Goal: Information Seeking & Learning: Learn about a topic

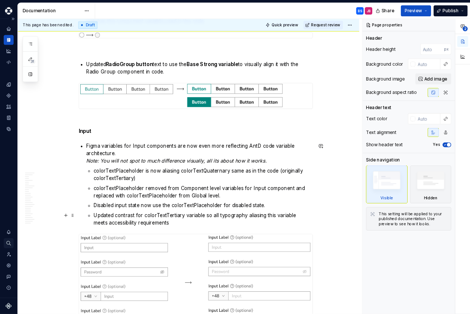
scroll to position [283, 0]
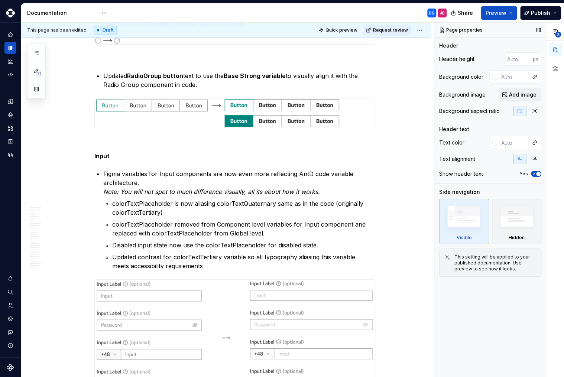
type textarea "*"
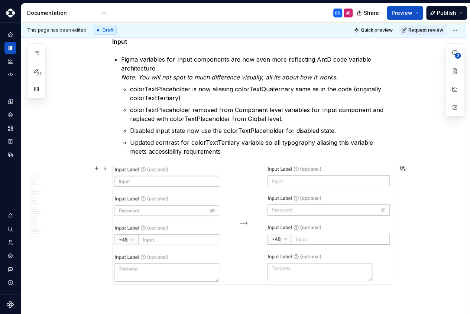
scroll to position [396, 0]
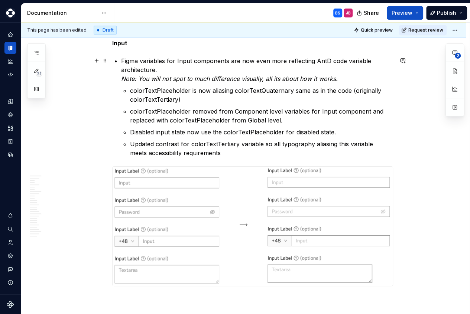
click at [241, 59] on p "Figma variables for Input components are now even more reflecting AntD code var…" at bounding box center [257, 69] width 272 height 27
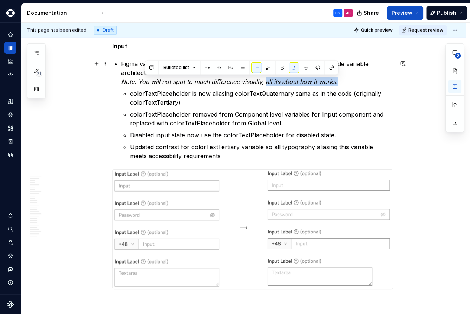
drag, startPoint x: 338, startPoint y: 81, endPoint x: 266, endPoint y: 85, distance: 72.2
click at [266, 85] on p "Figma variables for Input components now more closely reflect the AntD code var…" at bounding box center [257, 72] width 272 height 27
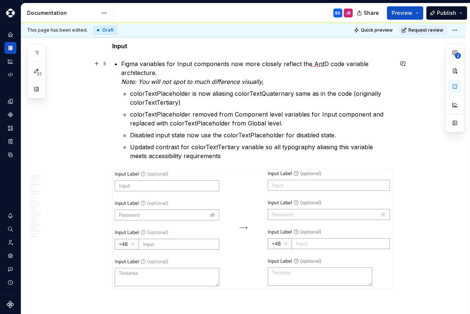
click at [141, 82] on em "Note: You will not spot to much difference visually," at bounding box center [192, 81] width 143 height 7
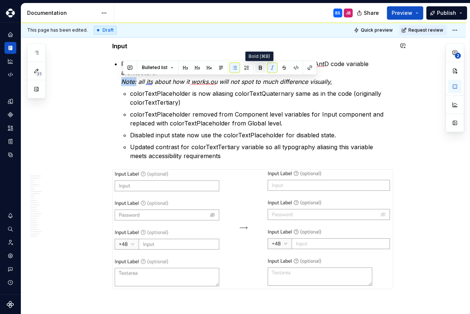
click at [261, 68] on button "button" at bounding box center [260, 67] width 10 height 10
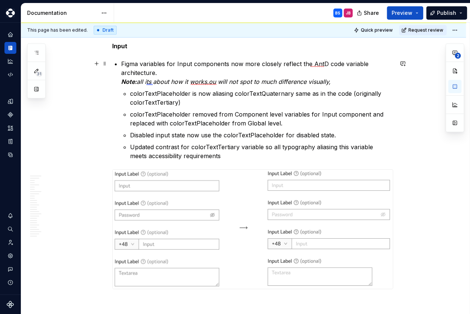
click at [156, 83] on em "all its about how it works.ou will not spot to much difference visually," at bounding box center [234, 81] width 194 height 7
click at [191, 80] on em "all its about how it works.ou will not spot to much difference visually," at bounding box center [234, 81] width 194 height 7
click at [196, 81] on em "This change is mainly functional, rather than visual." at bounding box center [208, 81] width 143 height 7
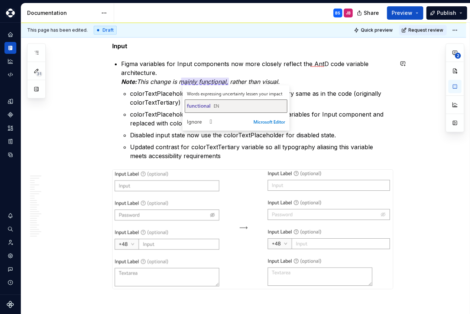
click at [200, 105] on span "functional" at bounding box center [199, 105] width 24 height 7
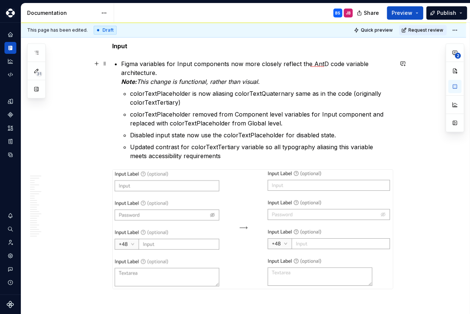
click at [183, 81] on em "This change is functional, rather than visual." at bounding box center [198, 81] width 123 height 7
click at [198, 94] on p "colorTextPlaceholder is now aliasing colorTextQuaternary same as in the code (o…" at bounding box center [261, 98] width 263 height 18
click at [336, 94] on p "colorTextPlaceholder now aliases the colorTextQuaternary as in the code (origin…" at bounding box center [261, 98] width 263 height 18
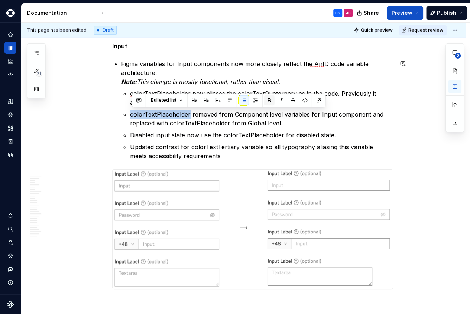
click at [268, 100] on button "button" at bounding box center [269, 100] width 10 height 10
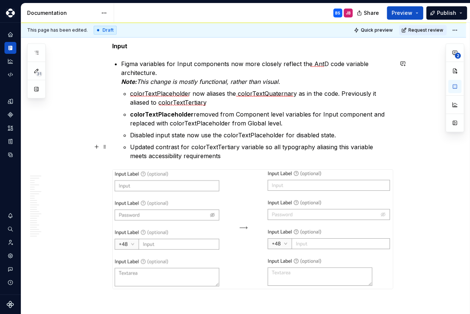
click at [238, 147] on p "Updated contrast for colorTextTertiary variable so all typography aliasing this…" at bounding box center [261, 152] width 263 height 18
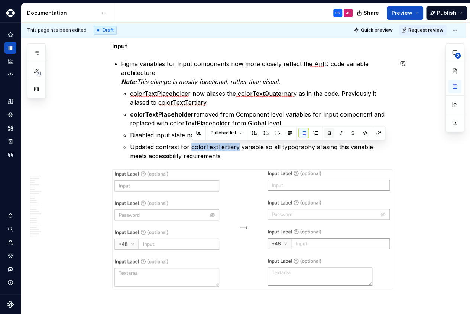
click at [329, 134] on button "button" at bounding box center [329, 133] width 10 height 10
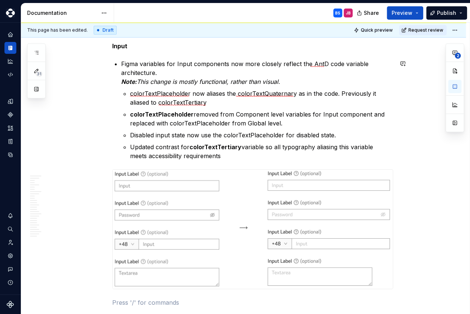
click at [282, 134] on p "Disabled input state now use the colorTextPlaceholder for disabled state." at bounding box center [261, 135] width 263 height 9
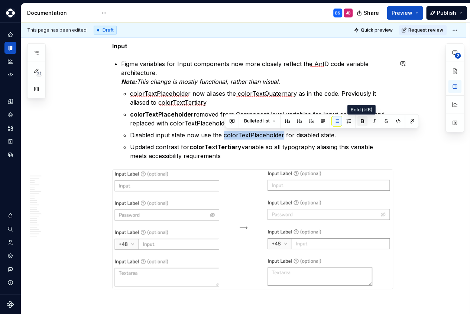
click at [362, 122] on button "button" at bounding box center [362, 121] width 10 height 10
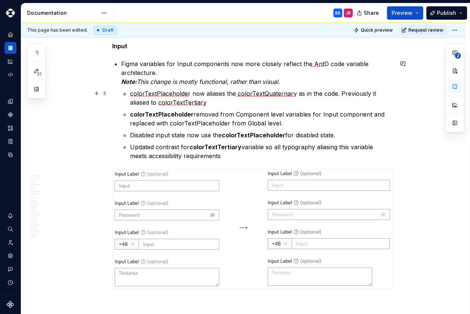
click at [193, 93] on p "colorTextPlaceholder now aliases the colorTextQuaternary as in the code. Previo…" at bounding box center [261, 98] width 263 height 18
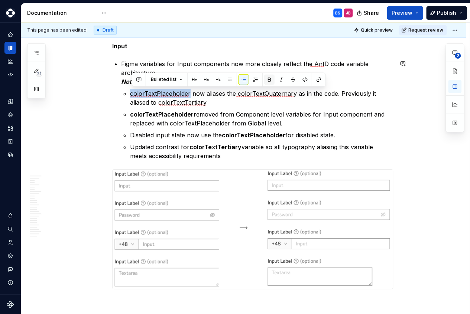
click at [270, 78] on button "button" at bounding box center [269, 79] width 10 height 10
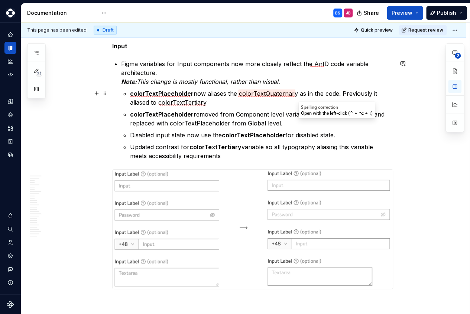
click at [297, 96] on p "colorTextPlaceholder now aliases the colorTextQuaternary as in the code. Previo…" at bounding box center [261, 98] width 263 height 18
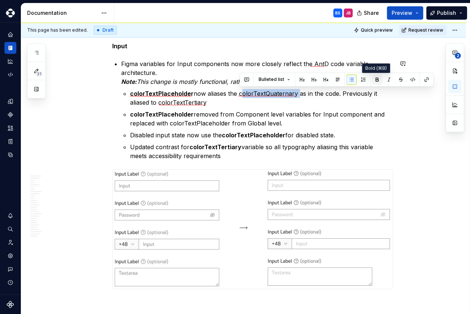
click at [374, 81] on button "button" at bounding box center [377, 79] width 10 height 10
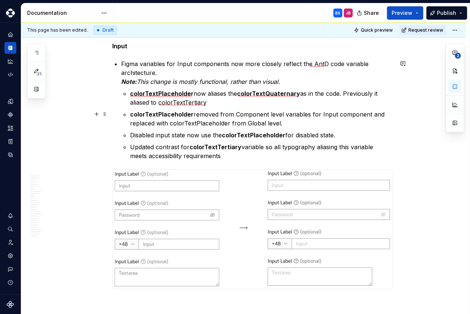
click at [387, 126] on p "colorTextPlaceholder removed from Component level variables for Input component…" at bounding box center [261, 119] width 263 height 18
click at [236, 114] on p "colorTextPlaceholder removed from Component level variables for Input component…" at bounding box center [261, 119] width 263 height 18
click at [233, 123] on p "colorTextPlaceholder removed from the Component level variables - Input compone…" at bounding box center [261, 119] width 263 height 18
click at [212, 135] on p "Disabled input state now use the colorTextPlaceholder for disabled state." at bounding box center [261, 135] width 263 height 9
drag, startPoint x: 340, startPoint y: 135, endPoint x: 359, endPoint y: 137, distance: 19.8
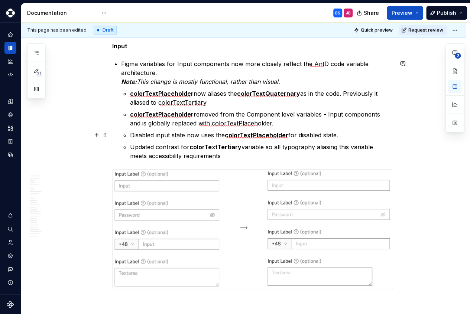
click at [340, 135] on p "Disabled input state now uses the colorTextPlaceholder for disabled state." at bounding box center [261, 135] width 263 height 9
click at [275, 146] on p "Updated contrast for colorTextTertiary variable so all typography aliasing this…" at bounding box center [261, 152] width 263 height 18
click at [350, 147] on p "Updated contrast for colorTextTertiary variable so that all typography aliasing…" at bounding box center [261, 152] width 263 height 18
click at [190, 145] on p "Updated contrast for colorTextTertiary variable so that all typography aliasing…" at bounding box center [261, 152] width 263 height 18
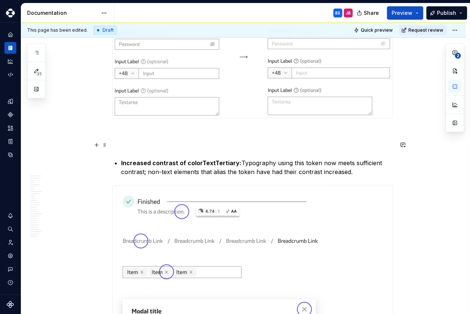
scroll to position [566, 0]
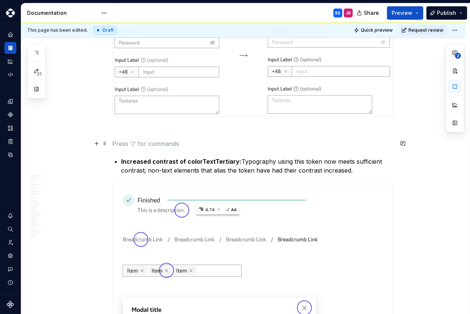
click at [187, 141] on p at bounding box center [252, 143] width 281 height 9
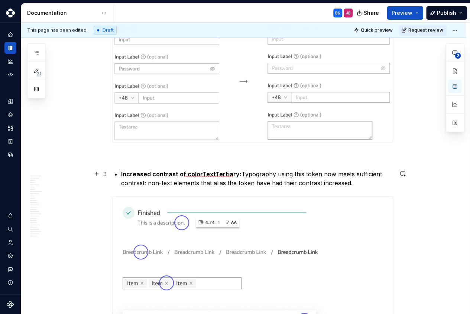
click at [275, 174] on p "Increased contrast of colorTextTertiary: Typography using this token now meets …" at bounding box center [257, 179] width 272 height 18
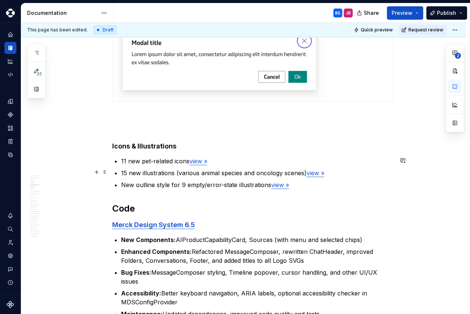
scroll to position [819, 0]
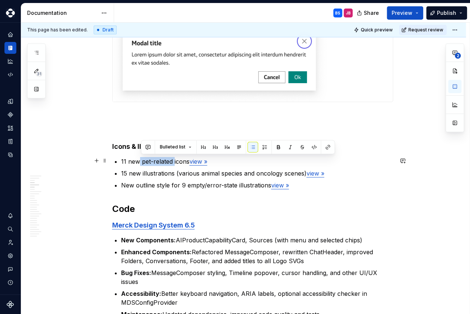
drag, startPoint x: 175, startPoint y: 161, endPoint x: 141, endPoint y: 163, distance: 33.9
click at [141, 163] on p "11 new pet-related icons view »" at bounding box center [257, 161] width 272 height 9
click at [278, 145] on button "button" at bounding box center [278, 147] width 10 height 10
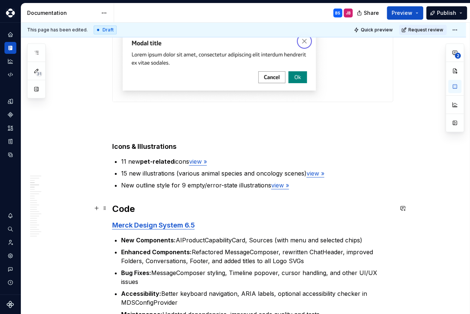
click at [302, 203] on h2 "Code" at bounding box center [252, 209] width 281 height 12
click at [179, 174] on p "15 new illustrations (various animal species and oncology scenes) view »" at bounding box center [257, 173] width 272 height 9
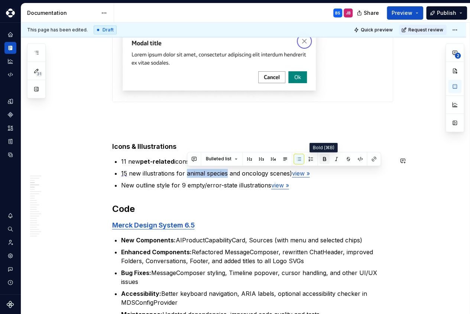
click at [323, 161] on button "button" at bounding box center [324, 159] width 10 height 10
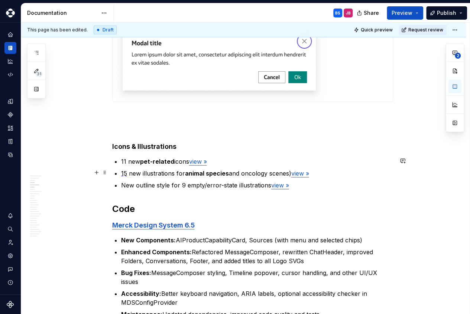
click at [293, 174] on p "15 new illustrations for animal species and oncology scenes) view »" at bounding box center [257, 173] width 272 height 9
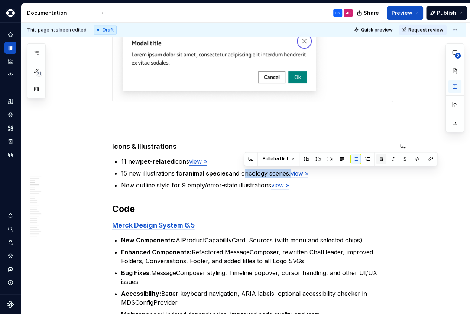
click at [380, 160] on button "button" at bounding box center [381, 159] width 10 height 10
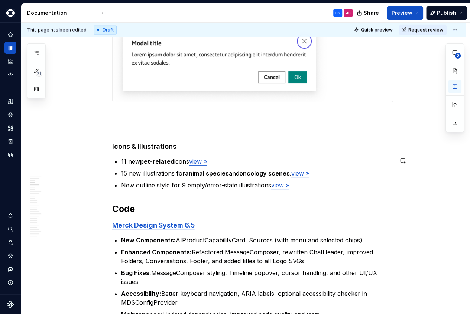
click at [205, 183] on p "New outline style for 9 empty/error-state illustrations view »" at bounding box center [257, 185] width 272 height 9
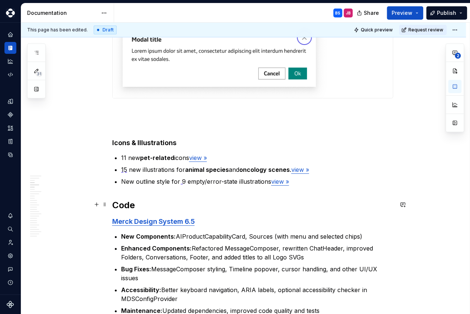
scroll to position [826, 0]
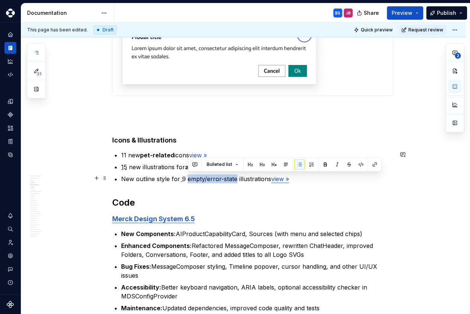
drag, startPoint x: 237, startPoint y: 178, endPoint x: 189, endPoint y: 178, distance: 48.3
click at [189, 178] on p "New outline style for 9 empty/error-state illustrations view »" at bounding box center [257, 179] width 272 height 9
click at [324, 165] on button "button" at bounding box center [325, 164] width 10 height 10
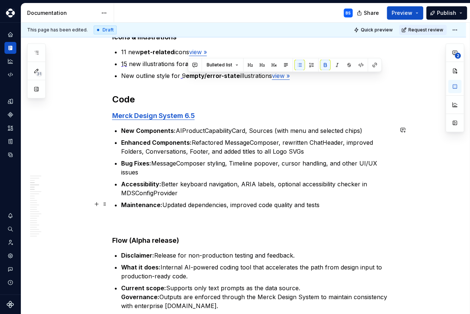
scroll to position [930, 0]
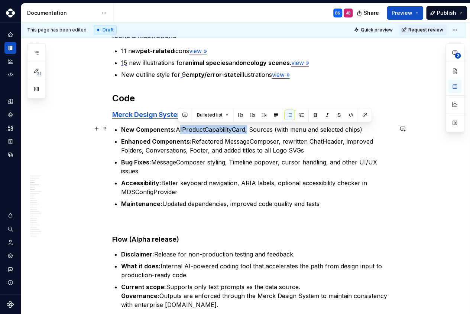
drag, startPoint x: 247, startPoint y: 129, endPoint x: 178, endPoint y: 130, distance: 69.5
click at [178, 130] on p "New Components: AIProductCapabilityCard, Sources (with menu and selected chips)" at bounding box center [257, 129] width 272 height 9
click at [316, 115] on button "button" at bounding box center [315, 115] width 10 height 10
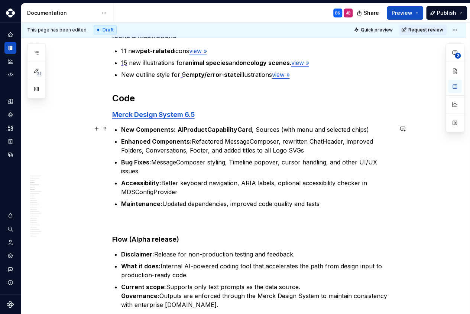
click at [280, 129] on p "New Components: AIProductCapabilityCard , Sources (with menu and selected chips)" at bounding box center [257, 129] width 272 height 9
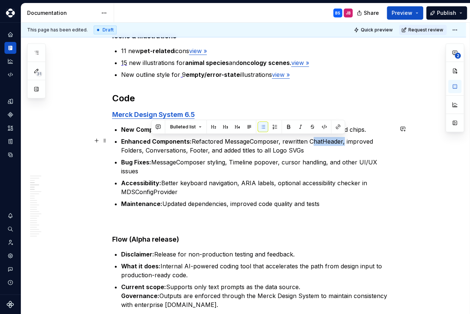
drag, startPoint x: 343, startPoint y: 140, endPoint x: 311, endPoint y: 139, distance: 32.3
click at [311, 139] on p "Enhanced Components: Refactored MessageComposer, rewritten ChatHeader, improved…" at bounding box center [257, 146] width 272 height 18
click at [285, 126] on button "button" at bounding box center [289, 127] width 10 height 10
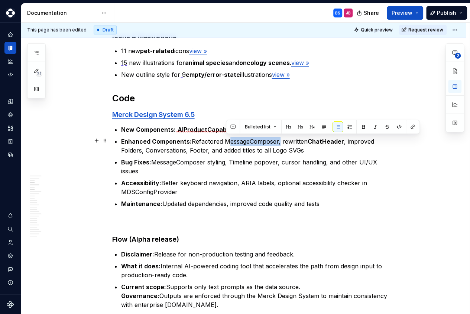
drag, startPoint x: 280, startPoint y: 140, endPoint x: 227, endPoint y: 142, distance: 53.2
click at [227, 142] on p "Enhanced Components: Refactored MessageComposer, rewritten ChatHeader , improve…" at bounding box center [257, 146] width 272 height 18
click at [362, 126] on button "button" at bounding box center [363, 127] width 10 height 10
click at [196, 140] on p "Enhanced Components: Refactored MessageComposer , rewritten ChatHeader , improv…" at bounding box center [257, 146] width 272 height 18
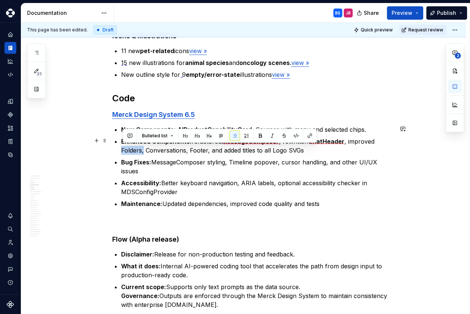
drag, startPoint x: 144, startPoint y: 150, endPoint x: 122, endPoint y: 150, distance: 22.3
click at [260, 135] on button "button" at bounding box center [260, 136] width 10 height 10
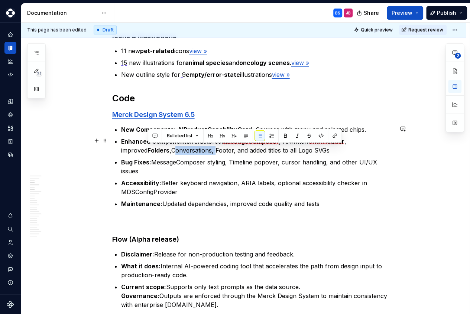
drag, startPoint x: 189, startPoint y: 150, endPoint x: 148, endPoint y: 150, distance: 41.3
click at [148, 150] on p "Enhanced Components: refactored MessageComposer , rewritten ChatHeader , improv…" at bounding box center [257, 146] width 272 height 18
click at [285, 134] on button "button" at bounding box center [285, 136] width 10 height 10
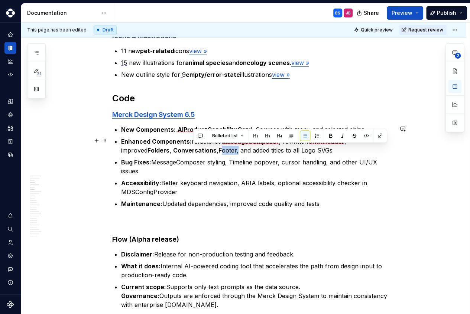
drag, startPoint x: 211, startPoint y: 151, endPoint x: 194, endPoint y: 150, distance: 17.9
click at [194, 150] on p "Enhanced Components: refactored MessageComposer , rewritten ChatHeader , improv…" at bounding box center [257, 146] width 272 height 18
click at [332, 136] on button "button" at bounding box center [331, 136] width 10 height 10
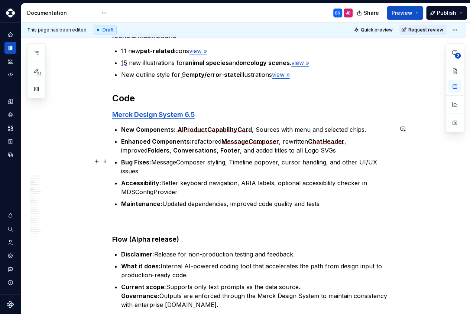
click at [359, 156] on ul "New Components: AIProductCapabilityCard , Sources with menu and selected chips.…" at bounding box center [257, 166] width 272 height 83
click at [281, 150] on p "Enhanced Components: refactored MessageComposer , rewritten ChatHeader , improv…" at bounding box center [257, 146] width 272 height 18
click at [378, 161] on p "Bug Fixes: MessageComposer styling, Timeline popover, cursor handling, and othe…" at bounding box center [257, 167] width 272 height 18
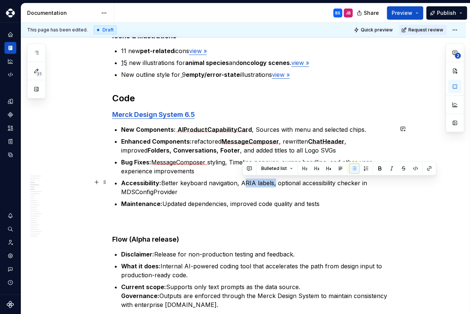
drag, startPoint x: 274, startPoint y: 182, endPoint x: 242, endPoint y: 183, distance: 31.6
click at [242, 183] on p "Accessibility: Better keyboard navigation, ARIA labels, optional accessibility …" at bounding box center [257, 188] width 272 height 18
click at [378, 167] on button "button" at bounding box center [380, 169] width 10 height 10
drag, startPoint x: 275, startPoint y: 182, endPoint x: 242, endPoint y: 182, distance: 33.1
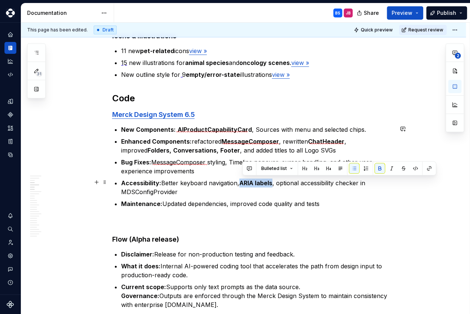
click at [242, 182] on p "Accessibility: Better keyboard navigation, ARIA labels , optional accessibility…" at bounding box center [257, 188] width 272 height 18
click at [414, 168] on button "button" at bounding box center [415, 169] width 10 height 10
type textarea "*"
click at [414, 170] on button "button" at bounding box center [416, 169] width 10 height 10
click at [427, 169] on button "button" at bounding box center [429, 169] width 10 height 10
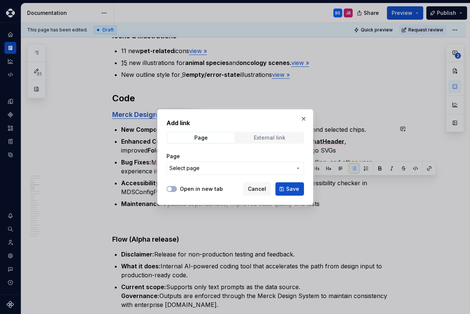
click at [276, 138] on div "External link" at bounding box center [270, 138] width 32 height 6
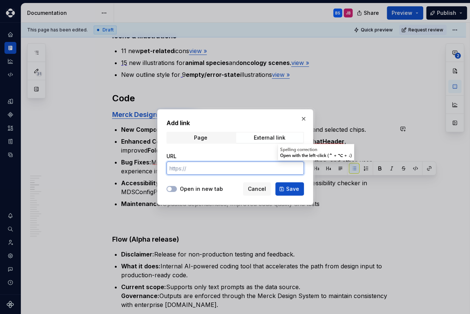
click at [249, 169] on input "URL" at bounding box center [236, 168] width 138 height 13
paste input "[URL][DOMAIN_NAME]"
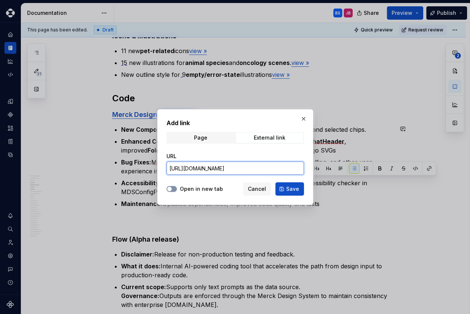
type input "[URL][DOMAIN_NAME]"
click at [172, 190] on button "Open in new tab" at bounding box center [172, 189] width 10 height 6
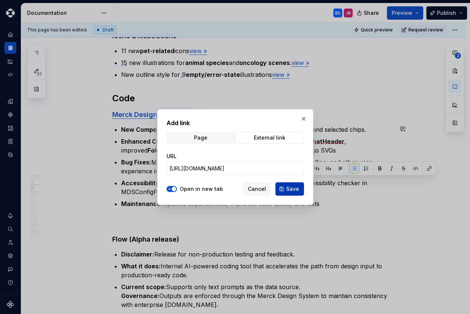
click at [288, 190] on span "Save" at bounding box center [292, 188] width 13 height 7
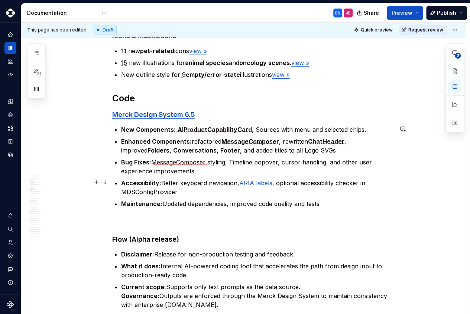
click at [278, 182] on p "Accessibility: Better keyboard navigation, ARIA labels , optional accessibility…" at bounding box center [257, 188] width 272 height 18
click at [324, 205] on p "Maintenance: Updated dependencies, improved code quality and tests" at bounding box center [257, 204] width 272 height 9
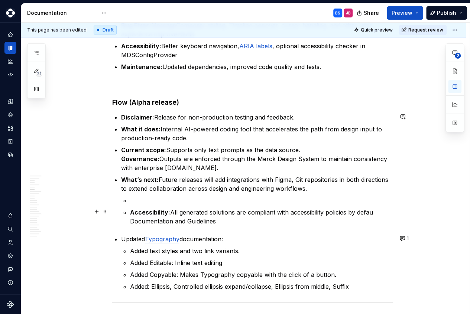
scroll to position [1068, 0]
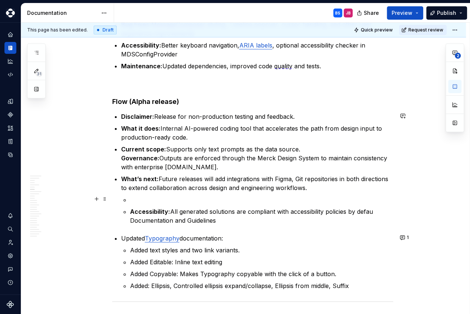
click at [174, 199] on p at bounding box center [261, 200] width 263 height 9
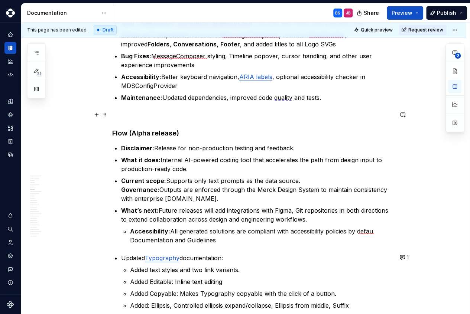
scroll to position [1038, 0]
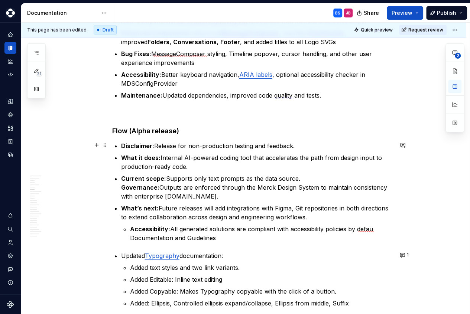
click at [129, 145] on strong "Disclaimer:" at bounding box center [137, 145] width 33 height 7
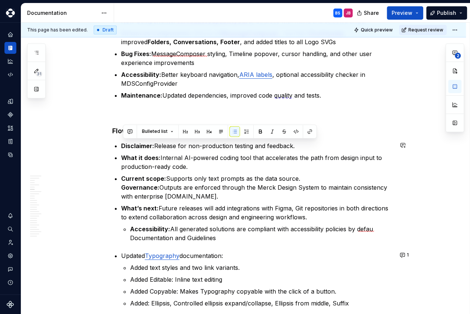
drag, startPoint x: 298, startPoint y: 145, endPoint x: 294, endPoint y: 140, distance: 6.9
click at [234, 133] on button "button" at bounding box center [235, 131] width 10 height 10
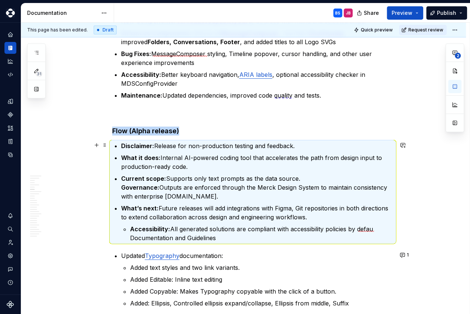
click at [300, 144] on p "Disclaimer: Release for non-production testing and feedback." at bounding box center [257, 146] width 272 height 9
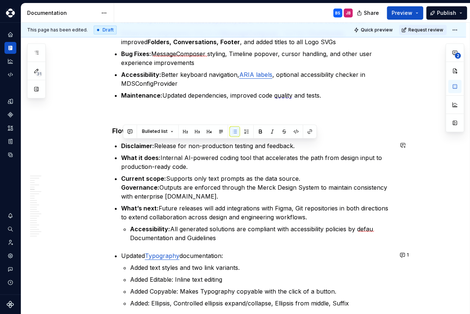
drag, startPoint x: 299, startPoint y: 145, endPoint x: 156, endPoint y: 139, distance: 143.6
click at [222, 131] on button "button" at bounding box center [221, 131] width 10 height 10
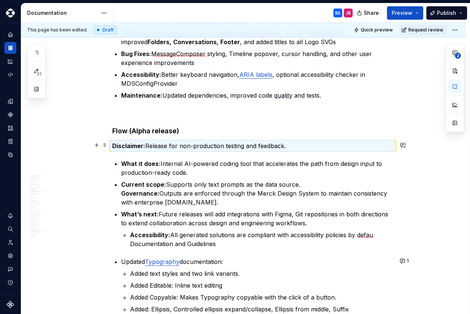
click at [149, 145] on p "Disclaimer: Release for non-production testing and feedback." at bounding box center [252, 146] width 281 height 9
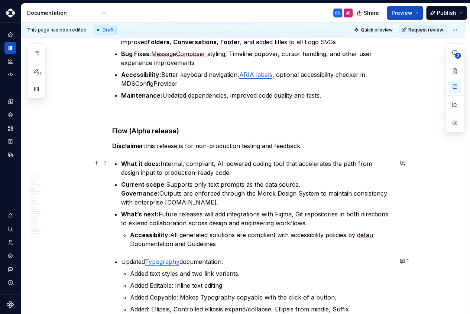
click at [340, 164] on p "What it does: Internal, compliant, AI-powered coding tool that accelerates the …" at bounding box center [257, 168] width 272 height 18
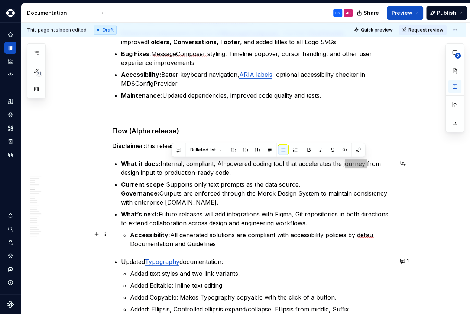
scroll to position [1024, 0]
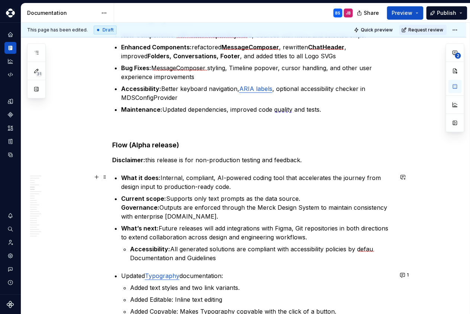
click at [267, 185] on p "What it does: Internal, compliant, AI-powered coding tool that accelerates the …" at bounding box center [257, 183] width 272 height 18
click at [365, 178] on p "What it does: Internal, compliant, AI-powered coding tool that accelerates the …" at bounding box center [257, 183] width 272 height 18
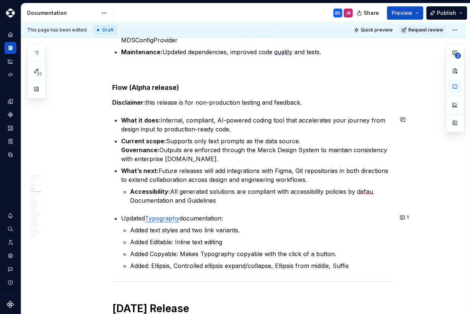
scroll to position [1083, 0]
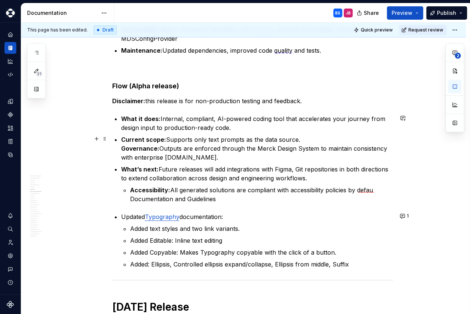
click at [223, 148] on p "Current scope: Supports only text prompts as the data source. Governance: Outpu…" at bounding box center [257, 148] width 272 height 27
click at [223, 157] on p "Current scope: Supports only text prompts as the data source. Governance: Outpu…" at bounding box center [257, 148] width 272 height 27
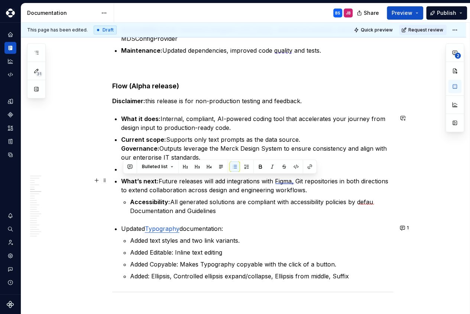
drag, startPoint x: 311, startPoint y: 189, endPoint x: 123, endPoint y: 180, distance: 187.9
click at [123, 180] on p "What’s next: Future releases will add integrations with Figma, Git repositories…" at bounding box center [257, 186] width 272 height 18
click at [219, 167] on button "button" at bounding box center [221, 167] width 10 height 10
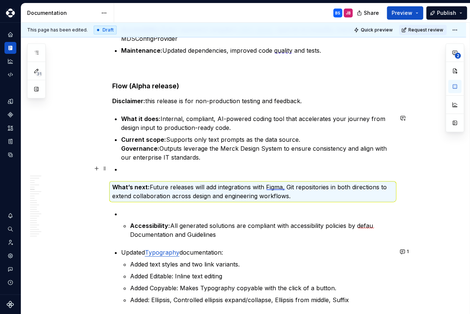
click at [172, 169] on p at bounding box center [257, 169] width 272 height 9
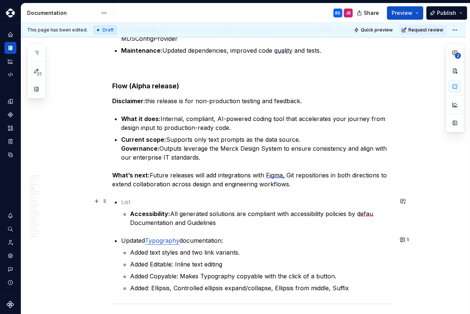
click at [132, 200] on p at bounding box center [257, 202] width 272 height 9
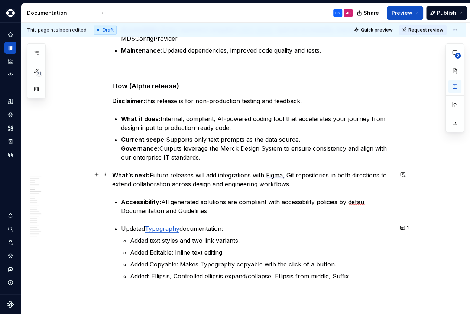
click at [219, 174] on p "What’s next: Future releases will add integrations with Figma, Git repositories…" at bounding box center [252, 180] width 281 height 18
click at [207, 172] on p "What’s next: Future releases will integrate with both the Figma and Git reposit…" at bounding box center [252, 180] width 281 height 18
click at [348, 175] on p "What’s next: Future releases will integrate with both the Figma and Git reposit…" at bounding box center [252, 180] width 281 height 18
click at [170, 198] on p "Accessibility: All generated solutions are compliant with accessibility policie…" at bounding box center [257, 207] width 272 height 18
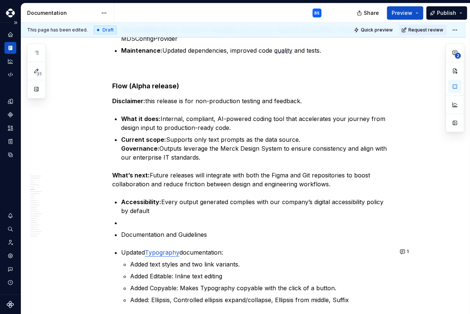
type textarea "*"
